Goal: Task Accomplishment & Management: Use online tool/utility

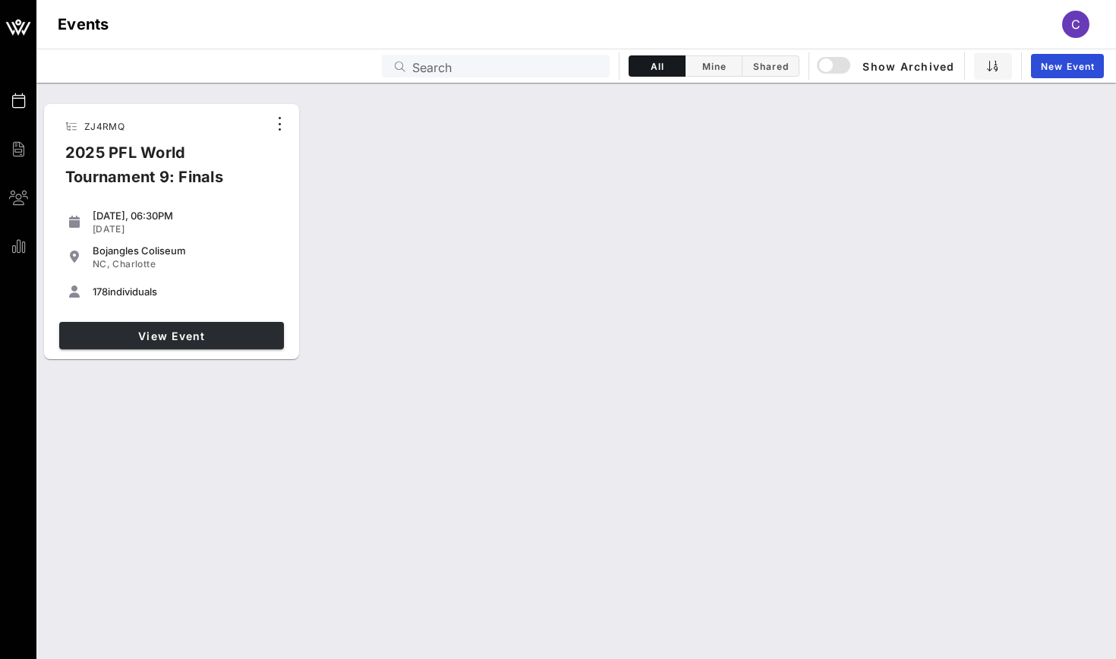
click at [173, 348] on link "View Event" at bounding box center [171, 335] width 225 height 27
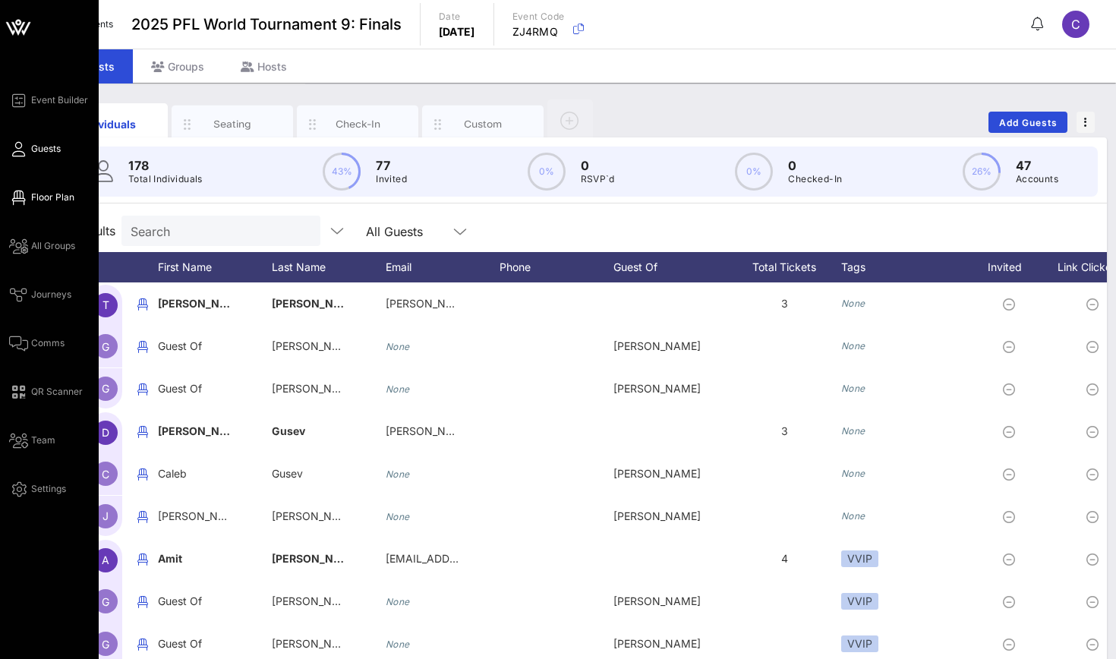
click at [20, 197] on icon at bounding box center [18, 198] width 19 height 2
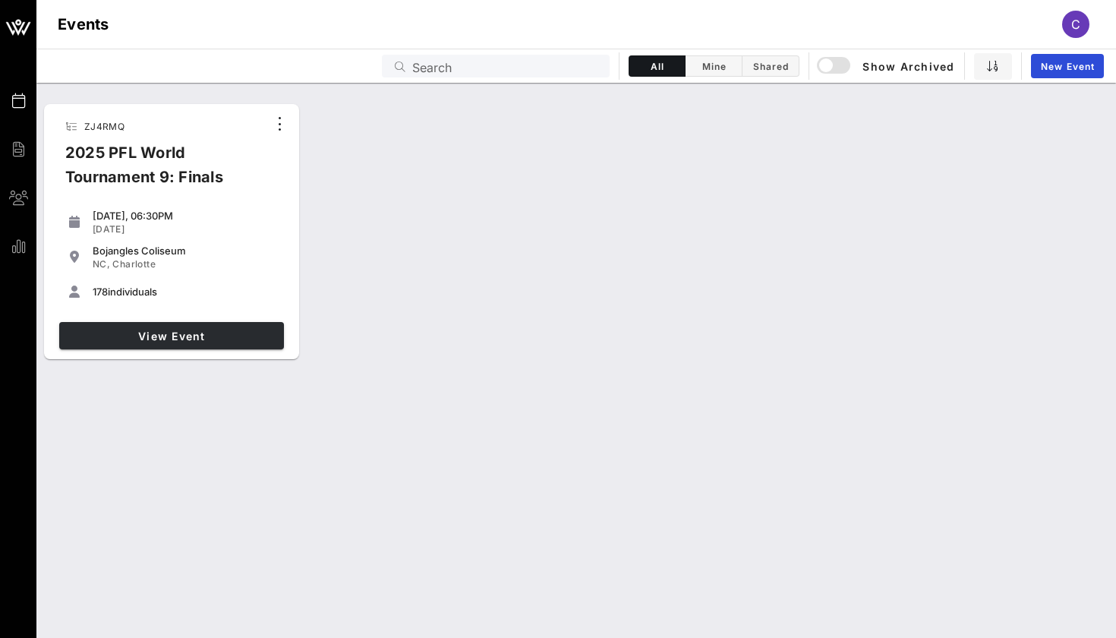
click at [279, 333] on link "View Event" at bounding box center [171, 335] width 225 height 27
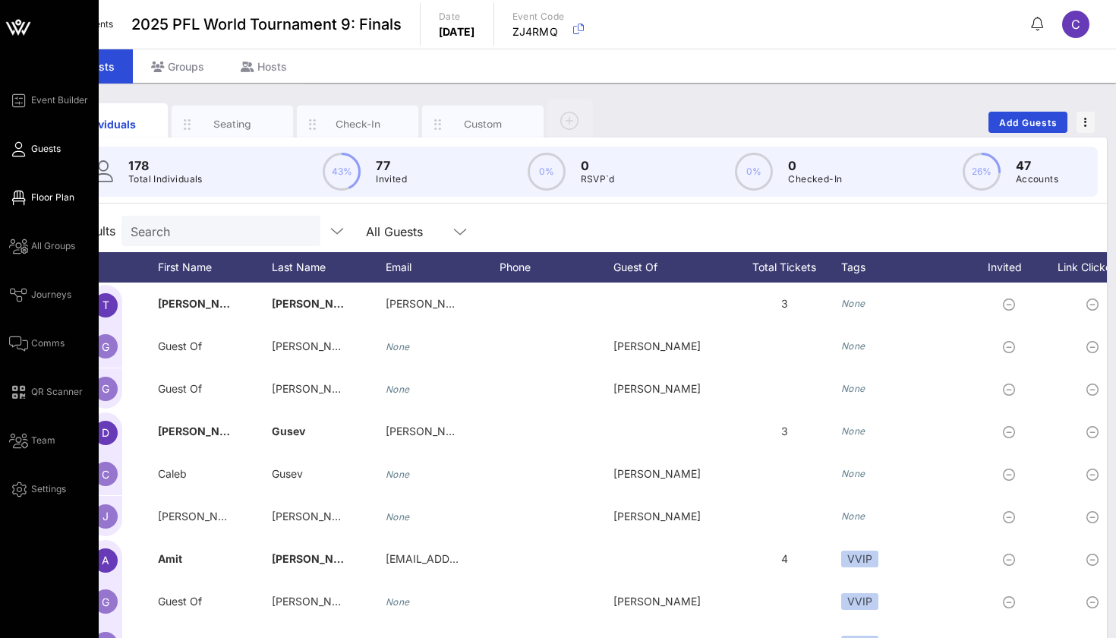
click at [26, 192] on link "Floor Plan" at bounding box center [41, 197] width 65 height 18
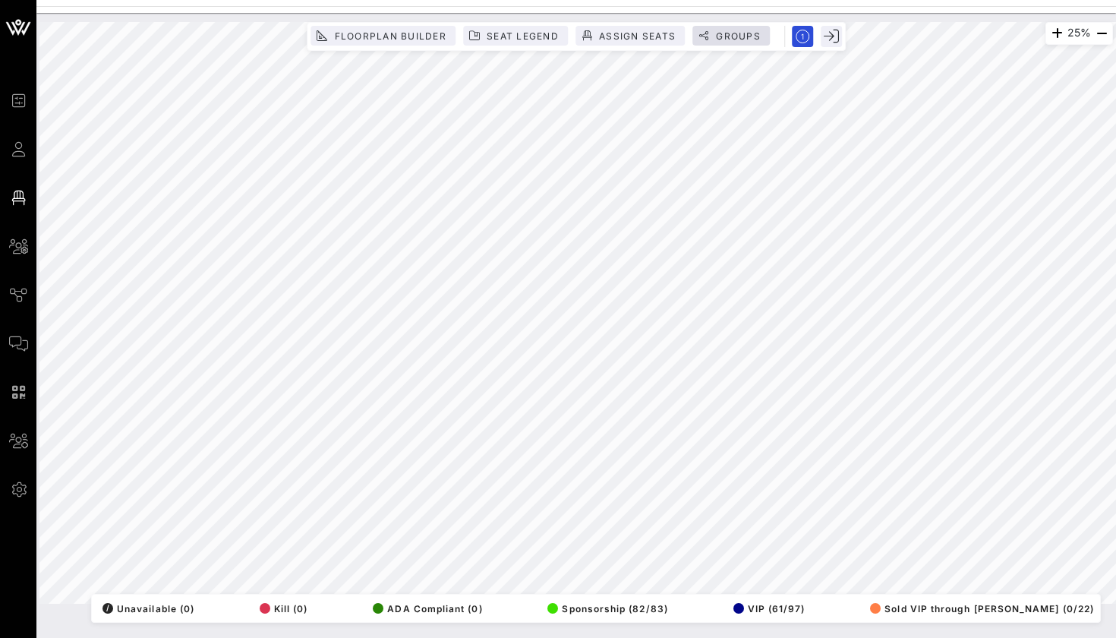
click at [696, 38] on button "Groups" at bounding box center [730, 36] width 77 height 20
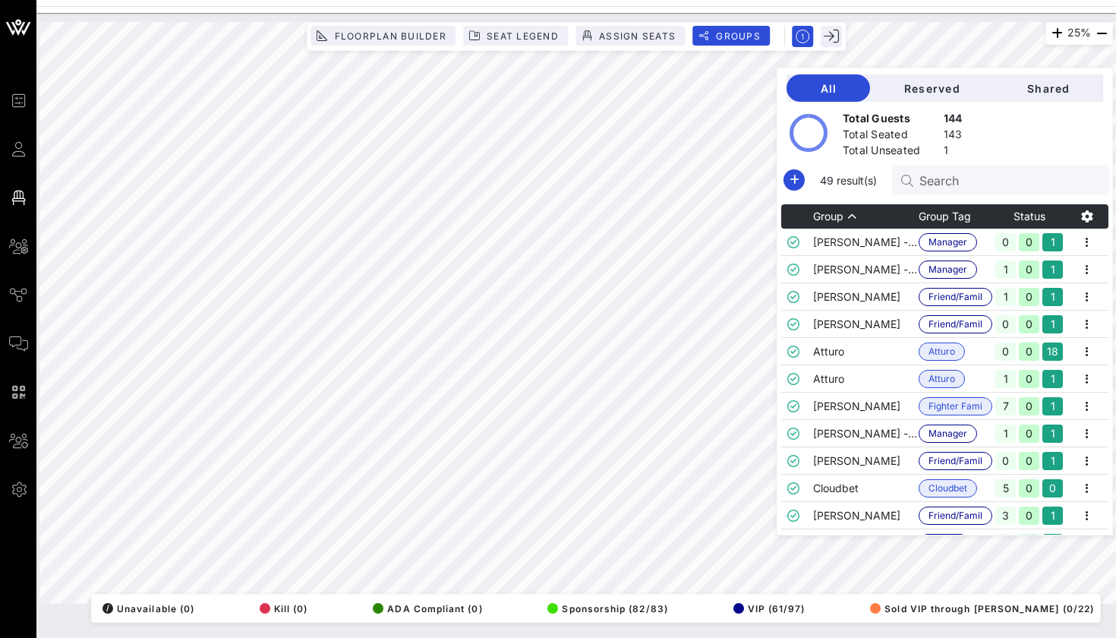
click at [920, 191] on div "Search" at bounding box center [1008, 180] width 178 height 30
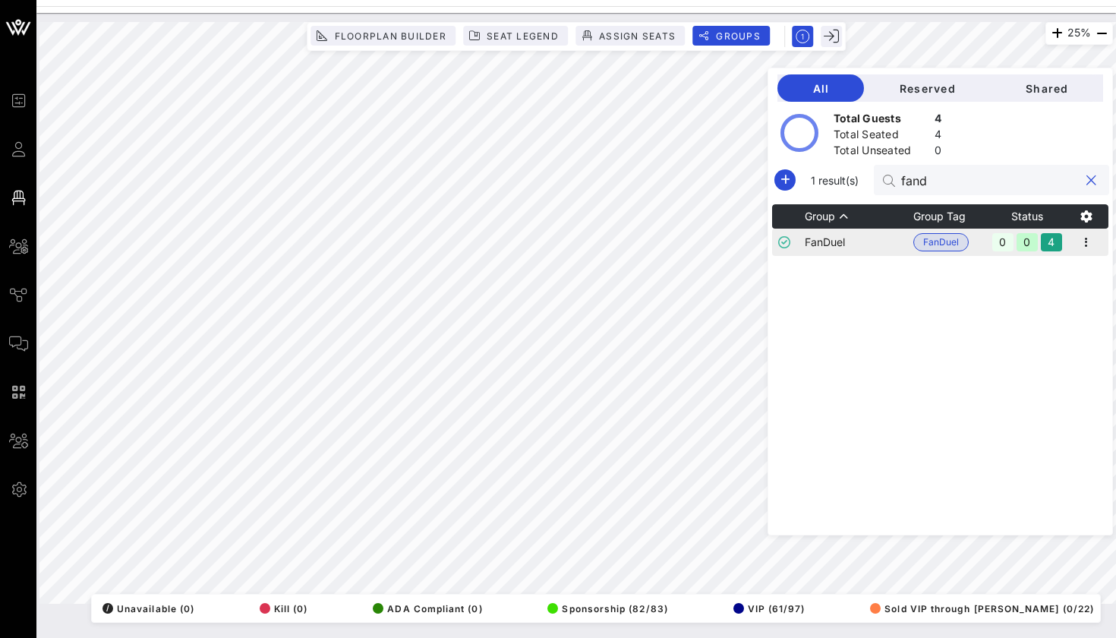
type input "fand"
click at [878, 241] on td "FanDuel" at bounding box center [859, 241] width 109 height 27
click at [1086, 241] on icon "button" at bounding box center [1086, 242] width 18 height 18
click at [1057, 270] on div "Edit" at bounding box center [1067, 268] width 47 height 12
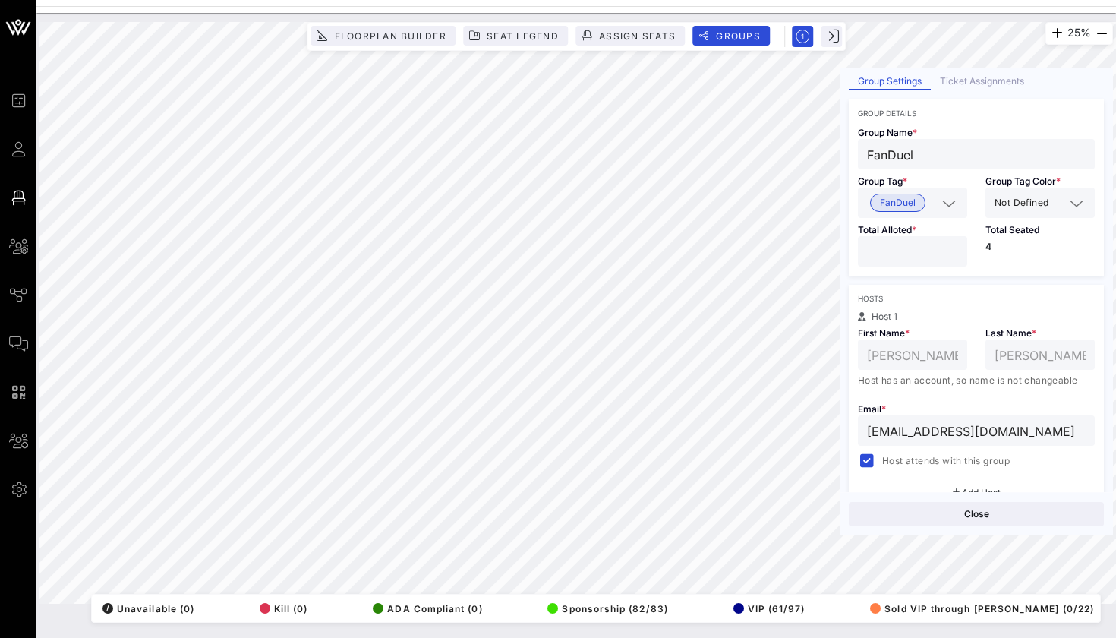
scroll to position [53, 0]
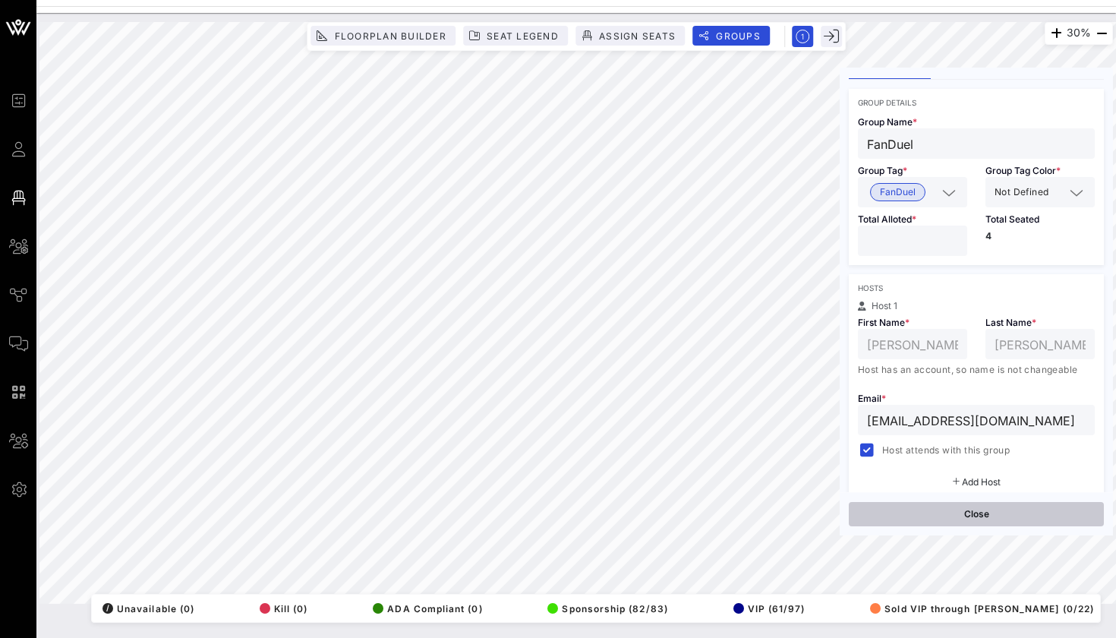
click at [905, 512] on button "Close" at bounding box center [976, 514] width 255 height 24
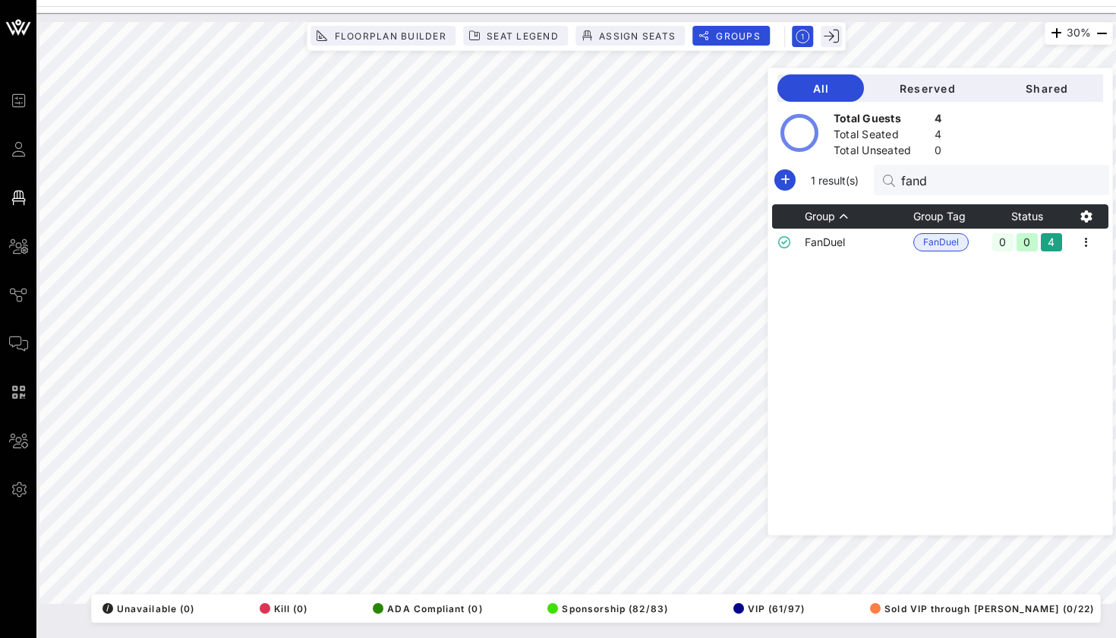
click at [938, 200] on div "All Reserved Shared Total Guests 4 Total Seated 4 Total Unseated 0 1 result(s) …" at bounding box center [939, 302] width 345 height 468
click at [939, 191] on div "fand" at bounding box center [990, 180] width 178 height 30
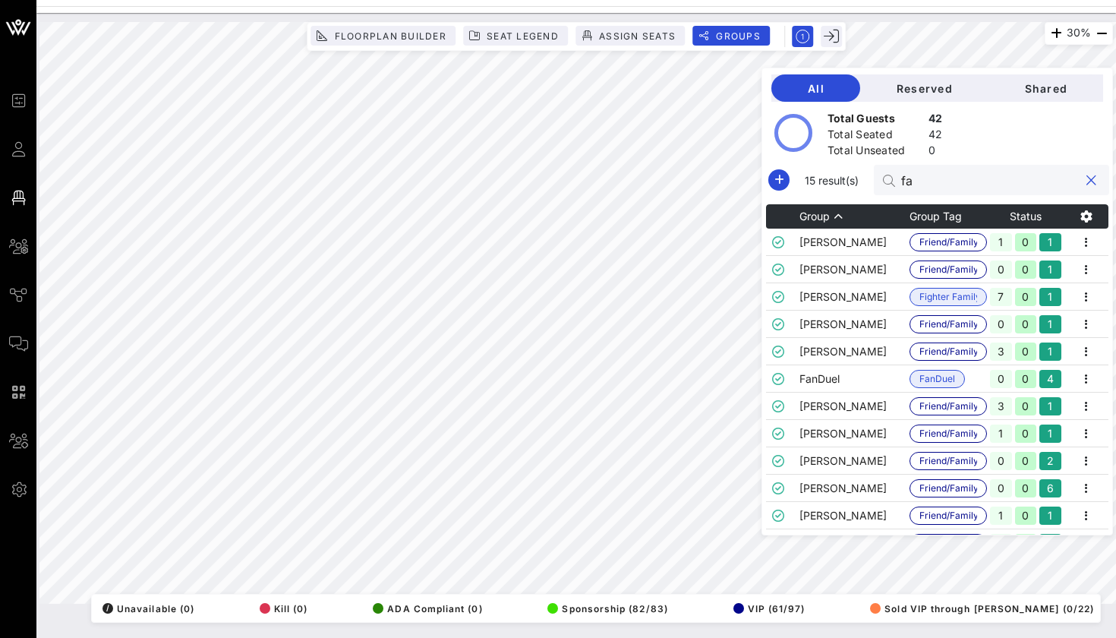
type input "f"
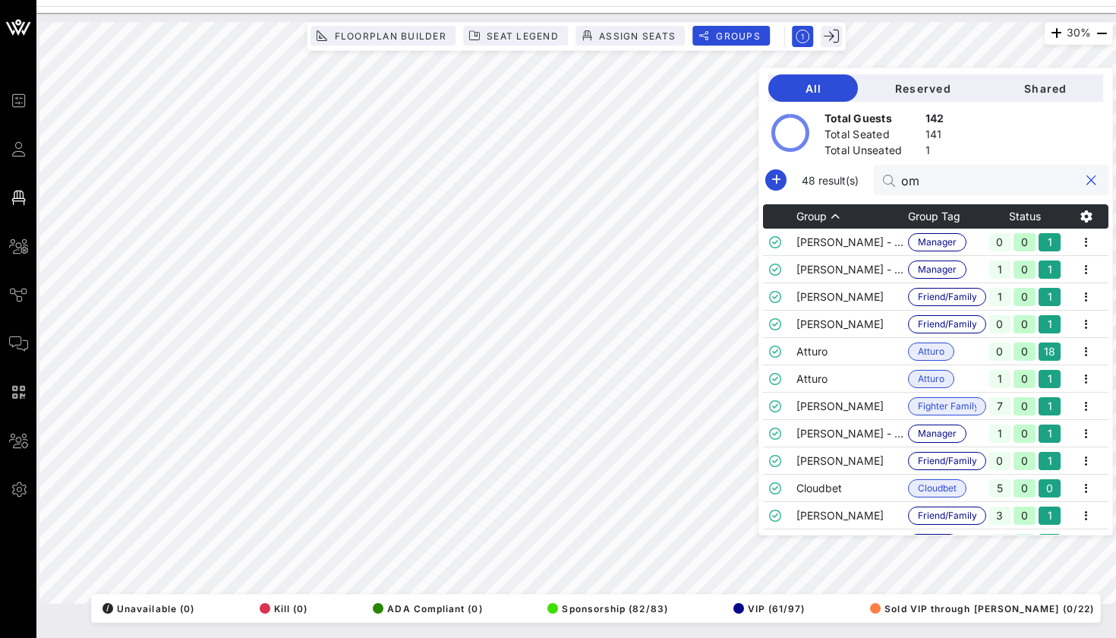
type input "o"
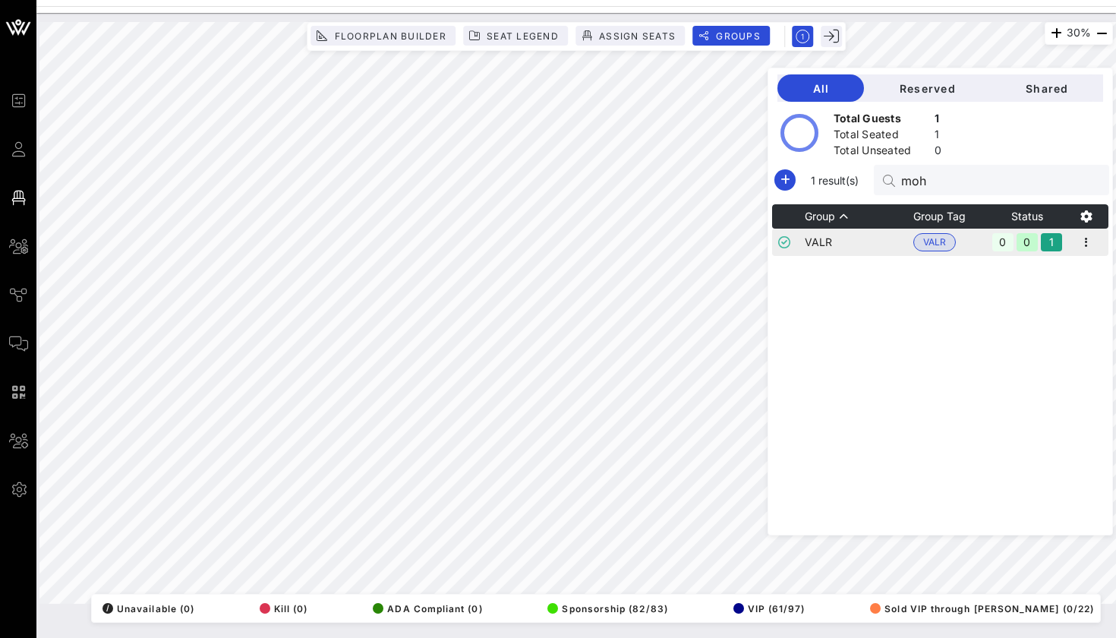
click at [881, 241] on td "VALR" at bounding box center [859, 241] width 109 height 27
click at [930, 194] on div "moh" at bounding box center [990, 180] width 178 height 30
type input "m"
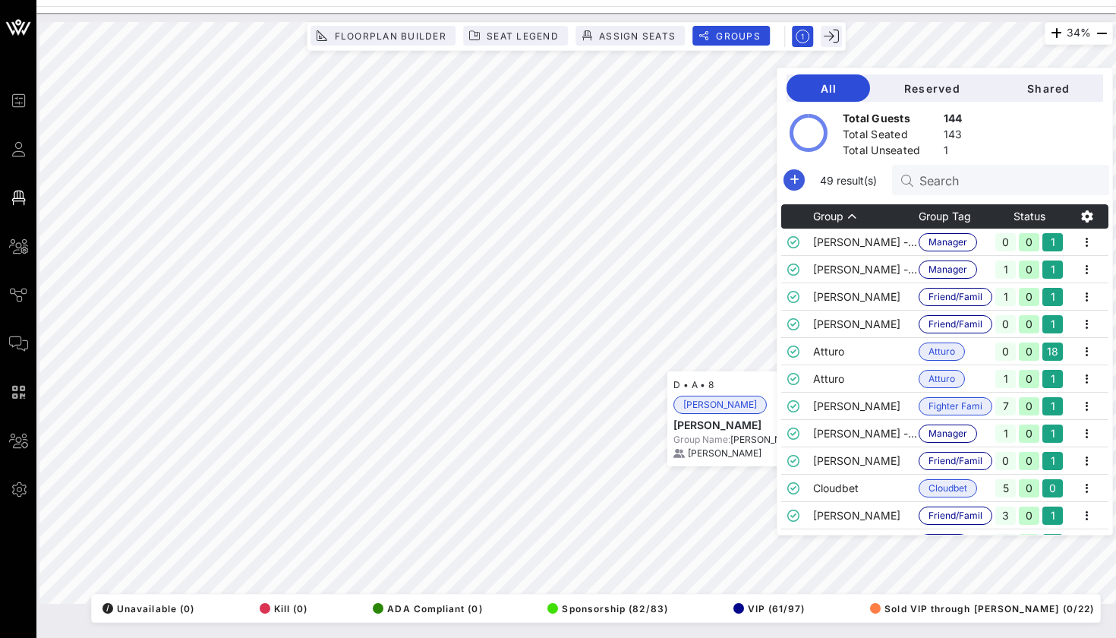
scroll to position [338, 0]
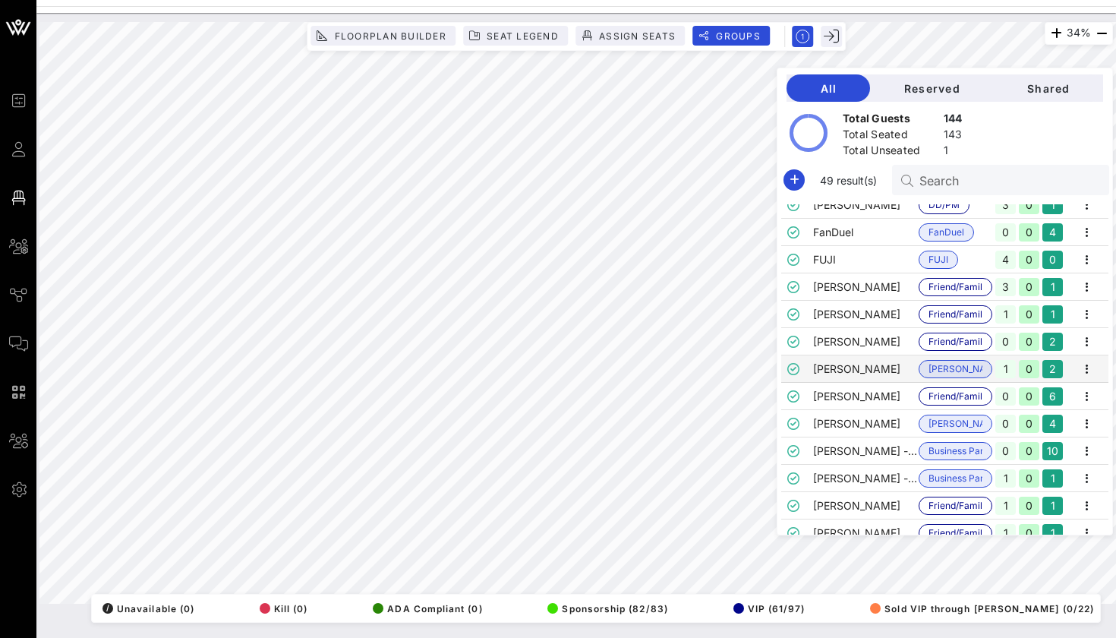
click at [912, 174] on div at bounding box center [910, 179] width 18 height 15
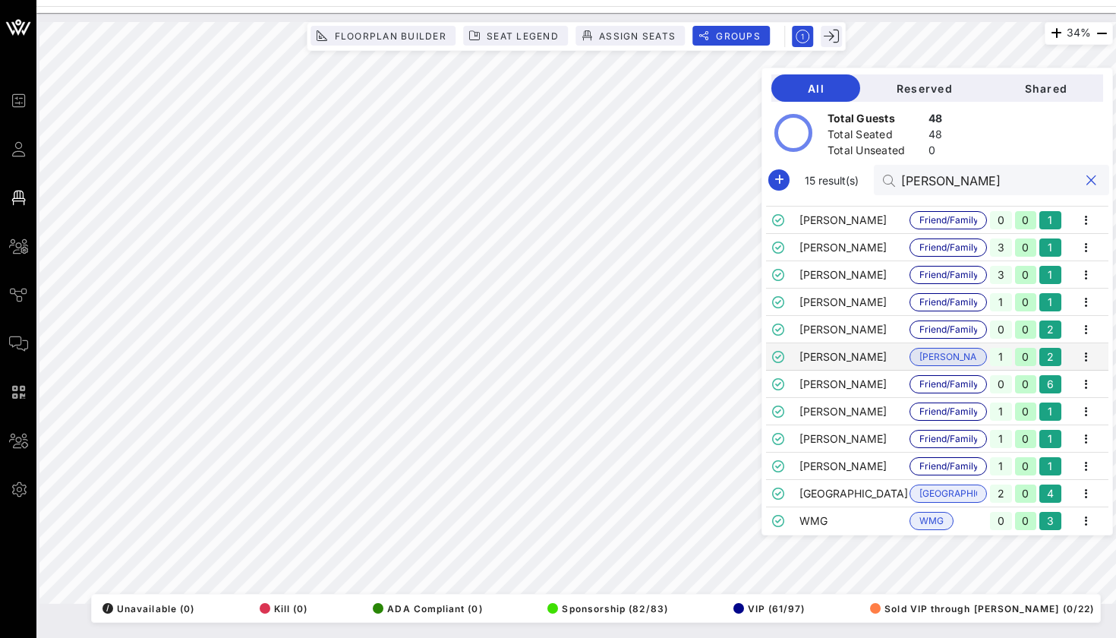
scroll to position [0, 0]
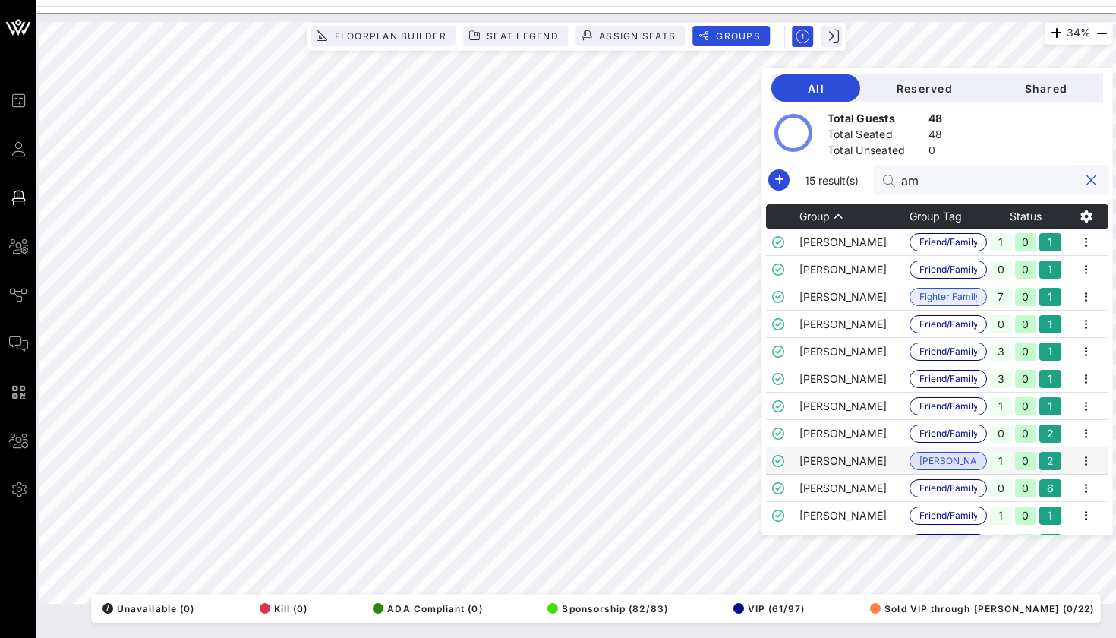
type input "a"
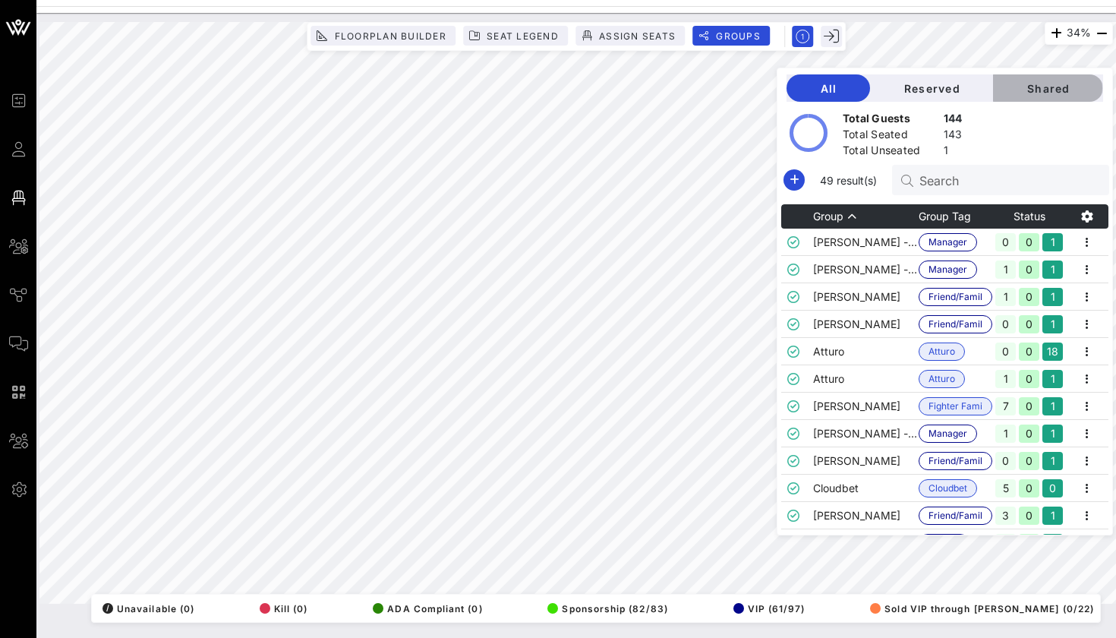
click at [1059, 78] on button "Shared" at bounding box center [1048, 87] width 110 height 27
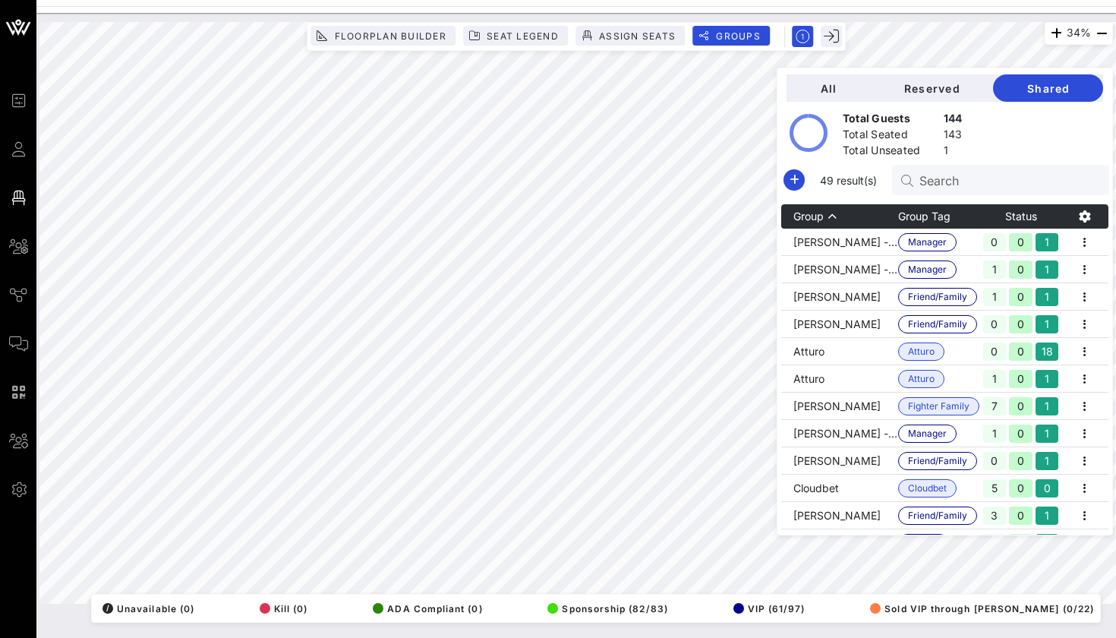
click at [981, 192] on div "Search" at bounding box center [1008, 180] width 178 height 30
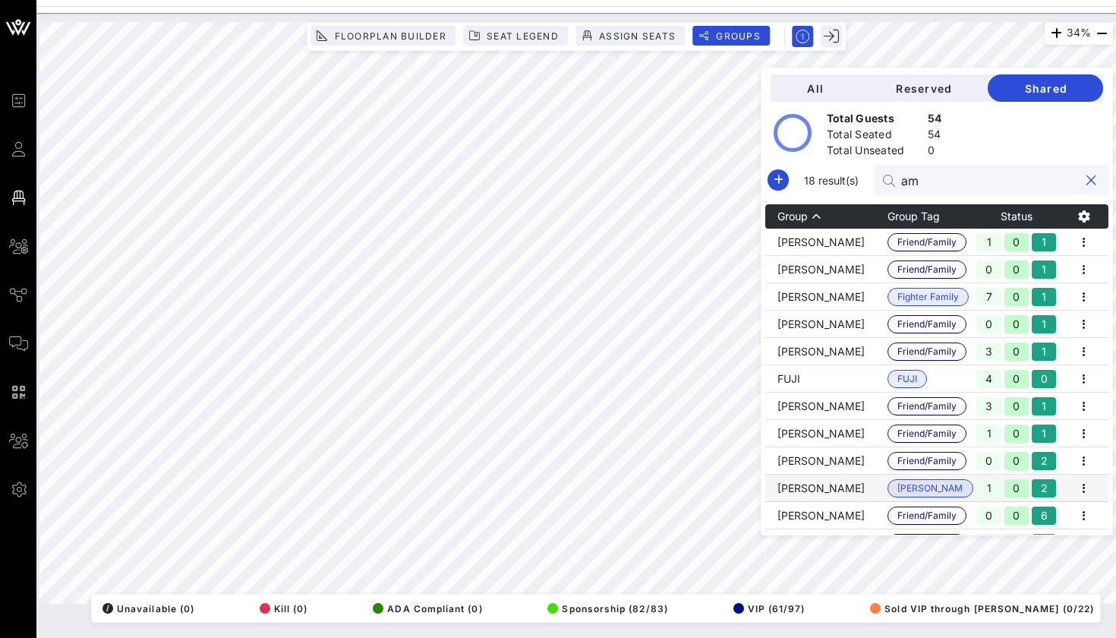
type input "a"
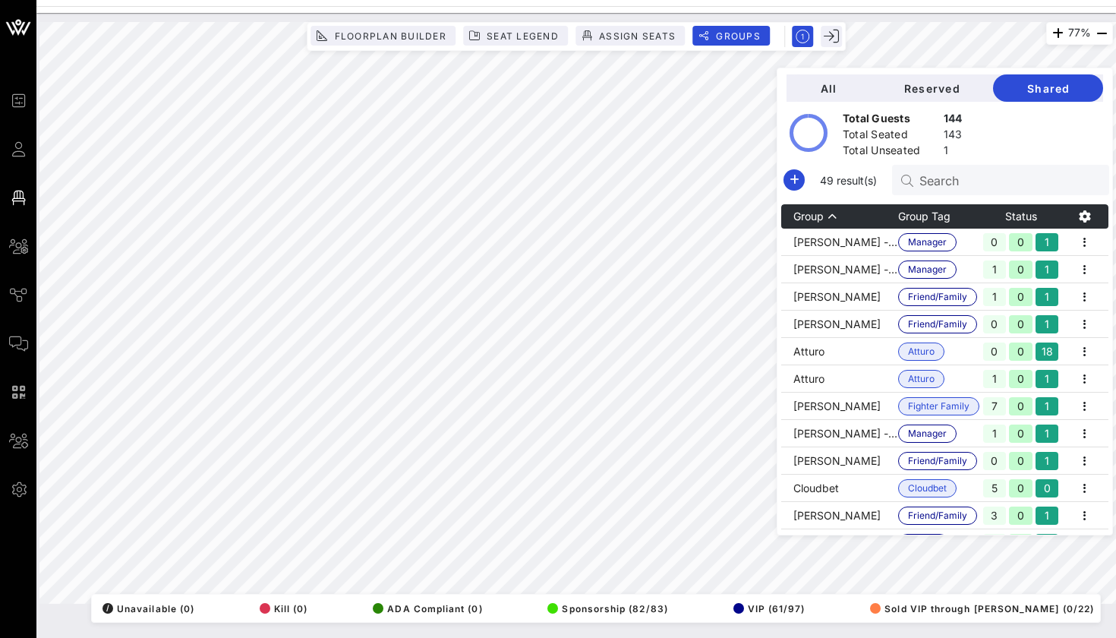
click at [899, 3] on div at bounding box center [575, 3] width 1079 height 6
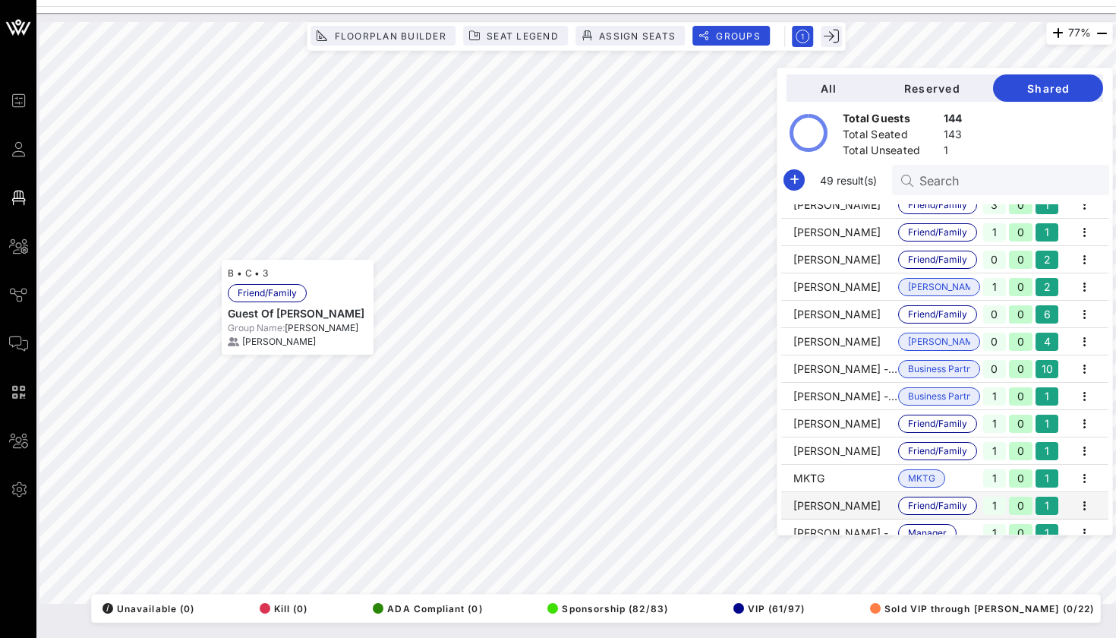
scroll to position [556, 0]
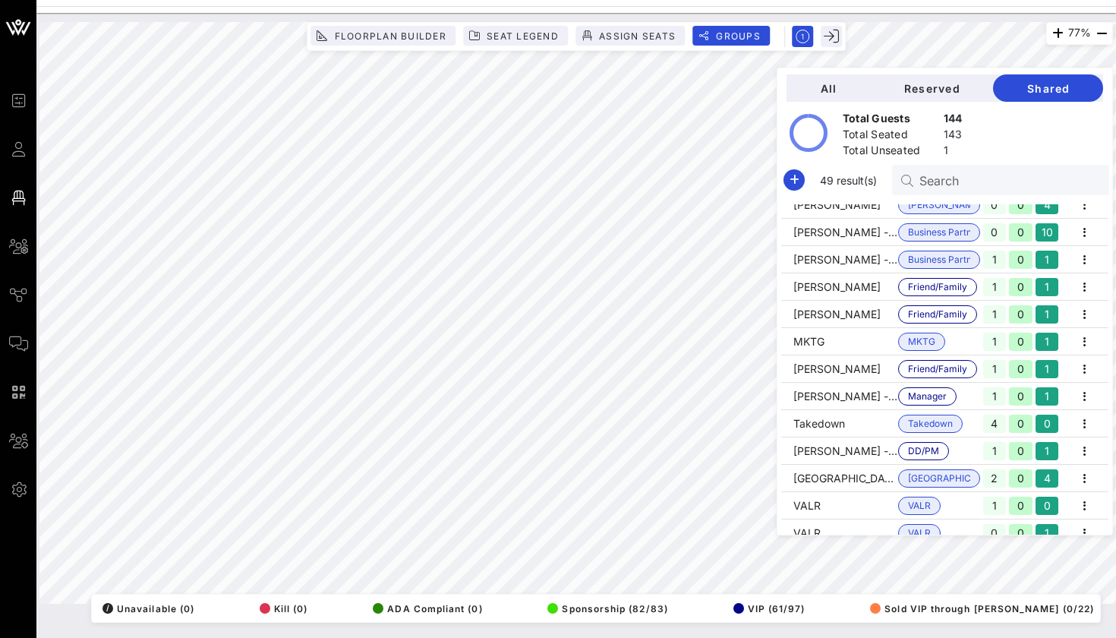
click at [679, 5] on div at bounding box center [575, 3] width 1079 height 6
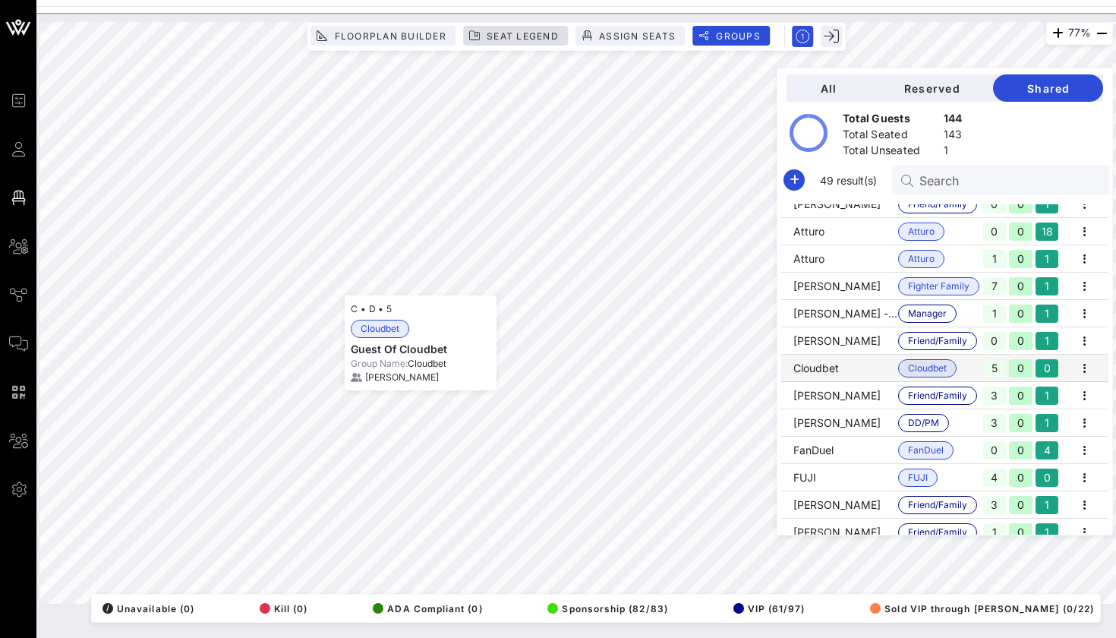
scroll to position [119, 0]
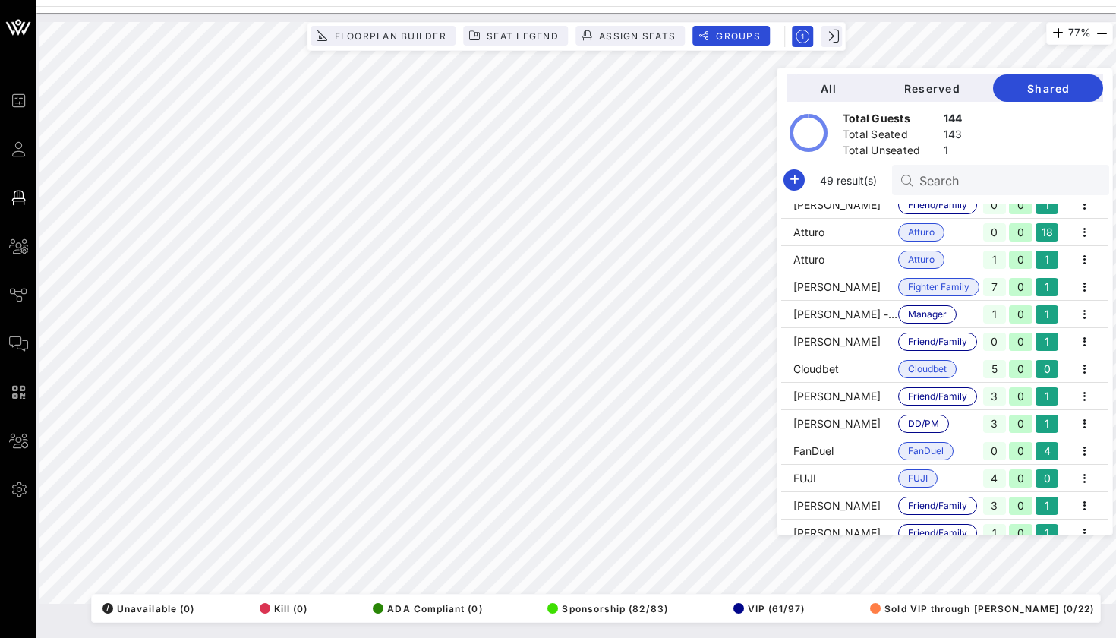
click at [1024, 184] on div "77% Floorplan Builder Seat Legend Assign Seats Groups Exit All Reserved Shared …" at bounding box center [575, 312] width 1073 height 581
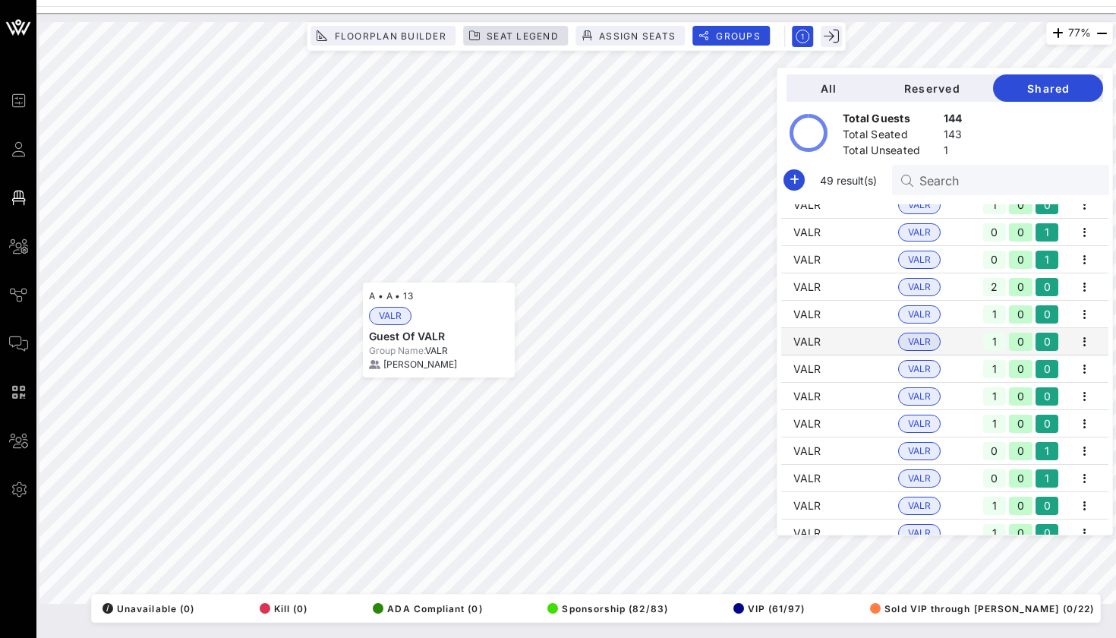
scroll to position [884, 0]
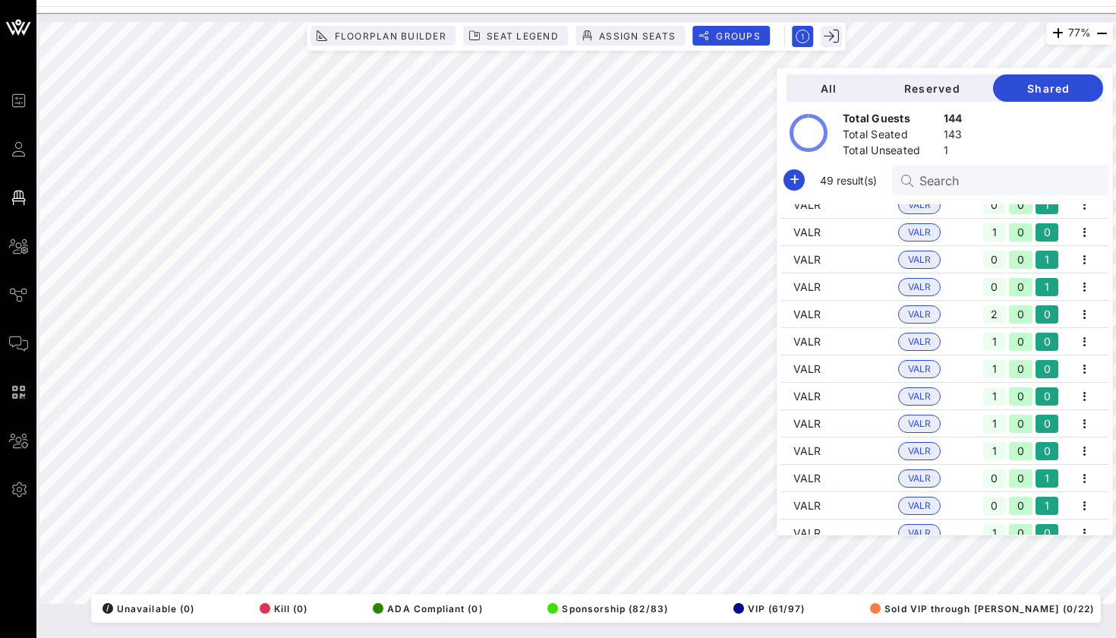
click at [933, 169] on div "Search" at bounding box center [1008, 180] width 178 height 30
click at [933, 169] on div at bounding box center [1008, 180] width 178 height 30
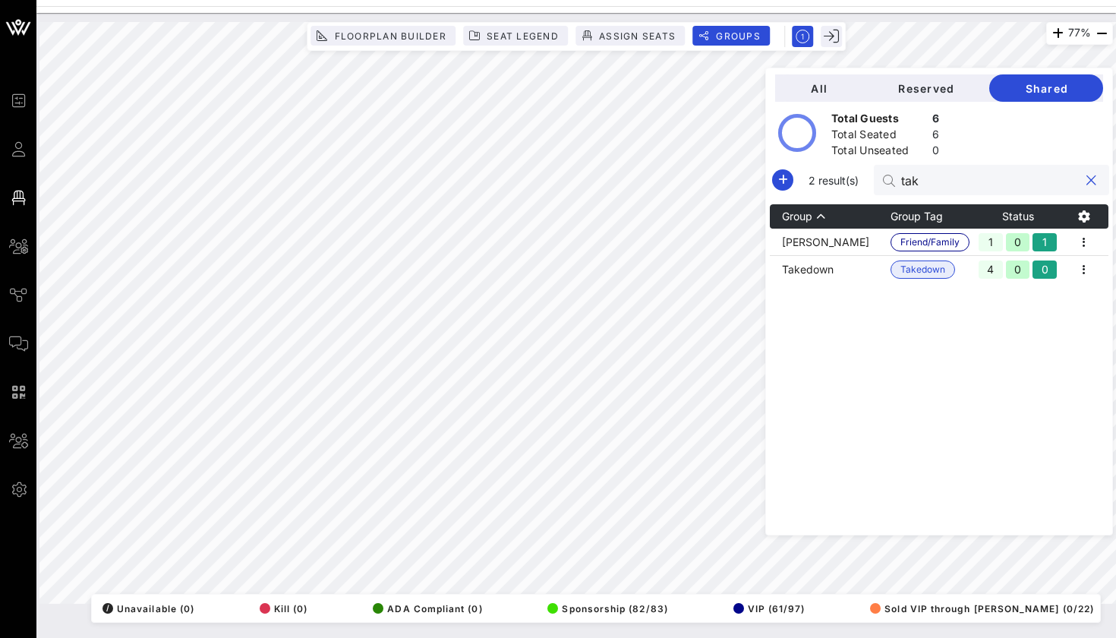
scroll to position [0, 0]
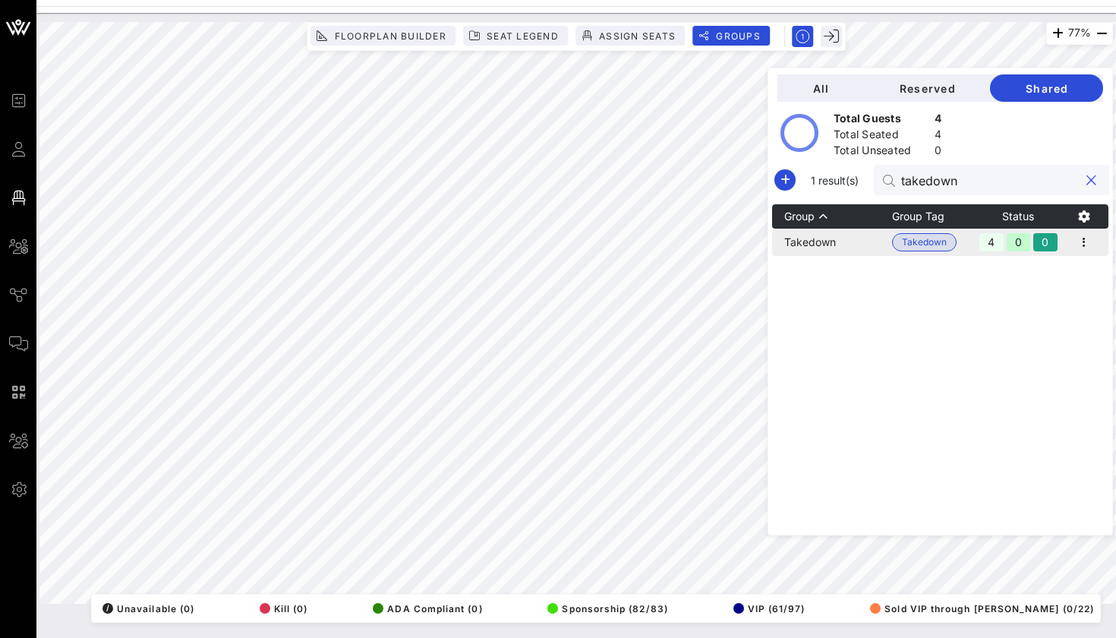
type input "takedown"
click at [819, 249] on td "Takedown" at bounding box center [832, 241] width 120 height 27
click at [1030, 196] on div "All Reserved Shared Total Guests 4 Total Seated 4 Total Unseated 0 1 result(s) …" at bounding box center [939, 302] width 345 height 468
click at [1091, 176] on button "clear icon" at bounding box center [1091, 180] width 10 height 15
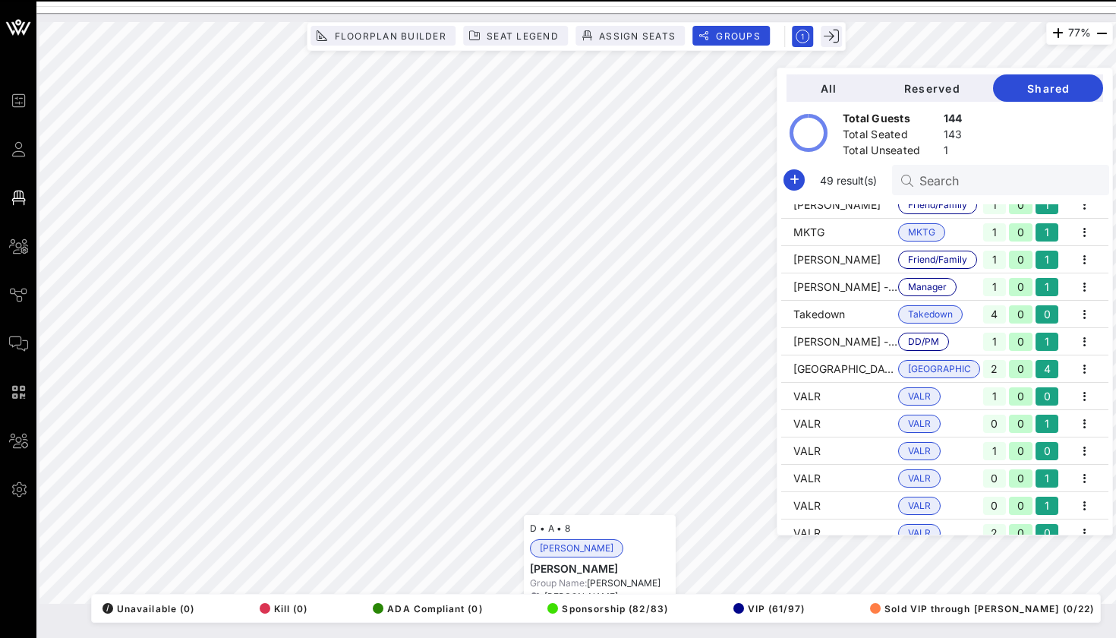
scroll to position [338, 0]
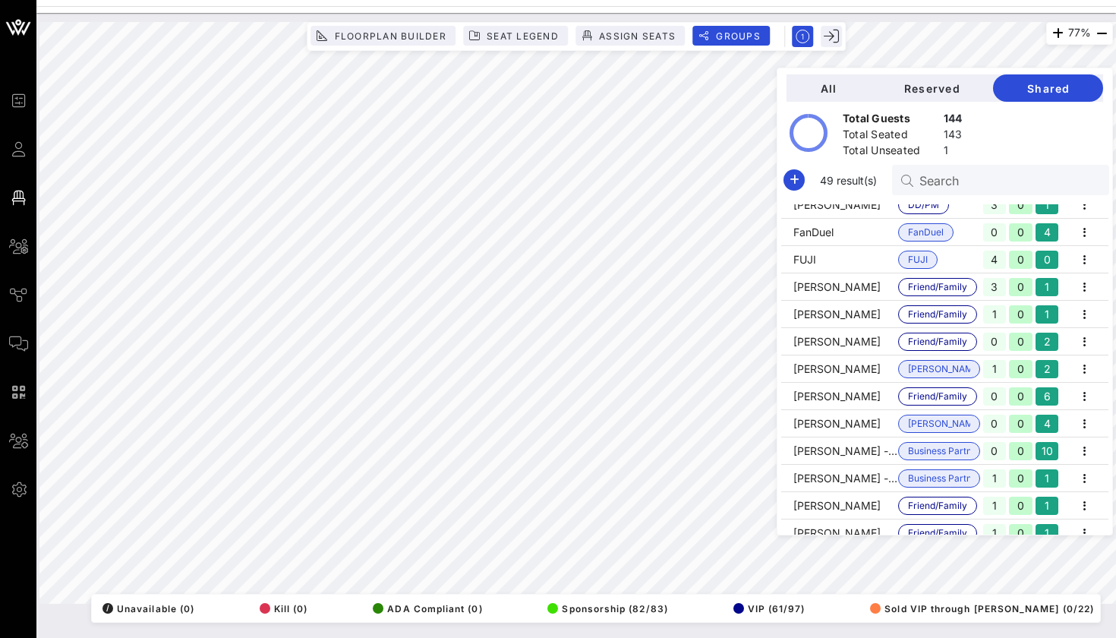
click at [902, 190] on div "Search" at bounding box center [1000, 180] width 217 height 30
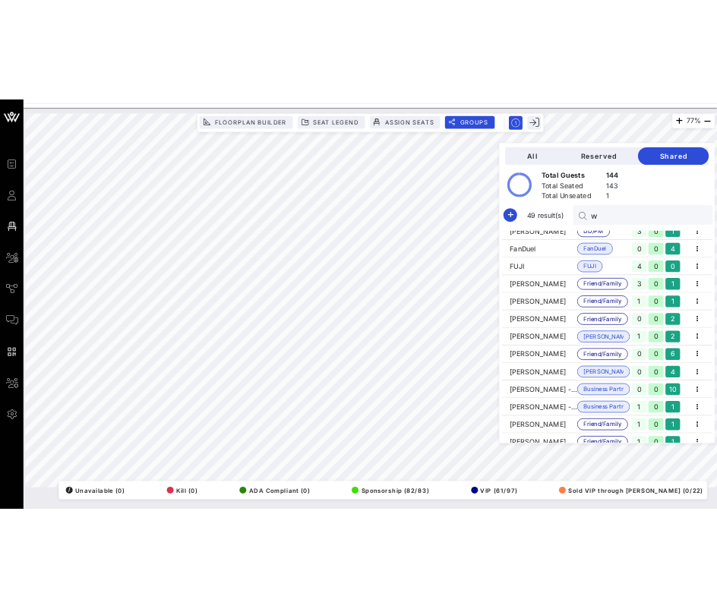
scroll to position [0, 0]
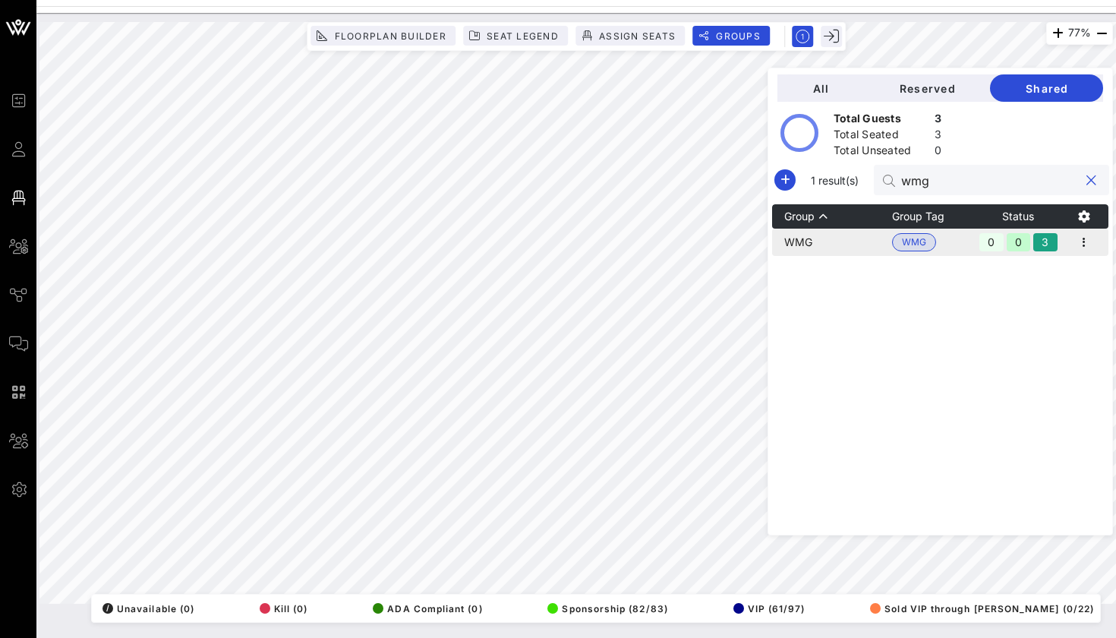
type input "wmg"
click at [858, 242] on td "WMG" at bounding box center [832, 241] width 120 height 27
